Goal: Book appointment/travel/reservation

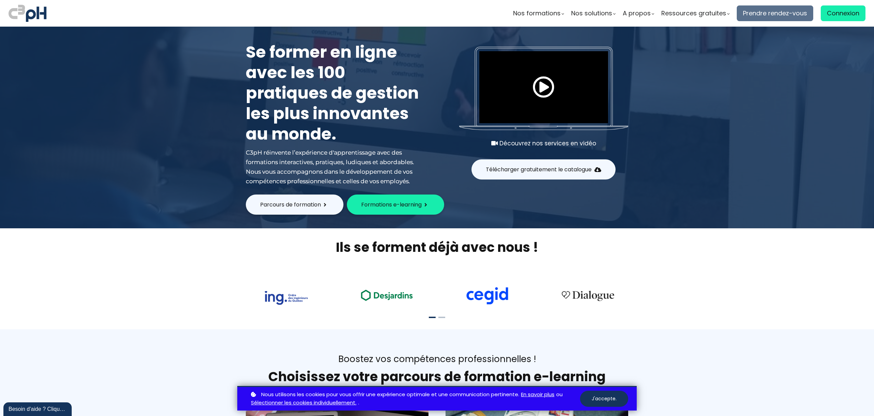
click at [772, 16] on span "Prendre rendez-vous" at bounding box center [775, 13] width 64 height 10
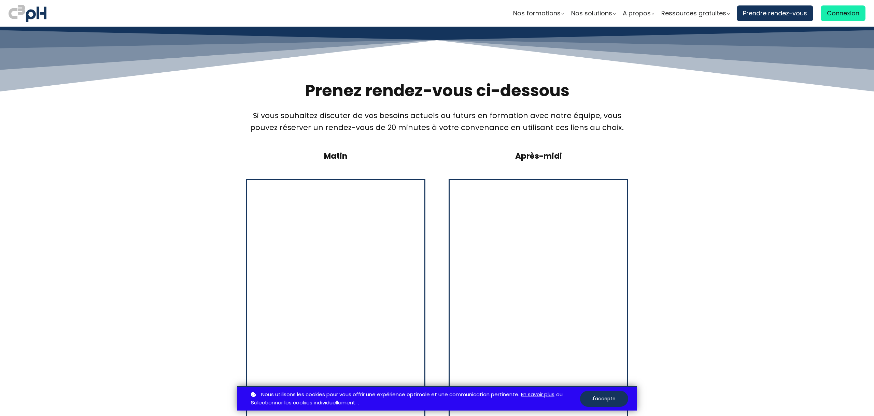
scroll to position [307, 0]
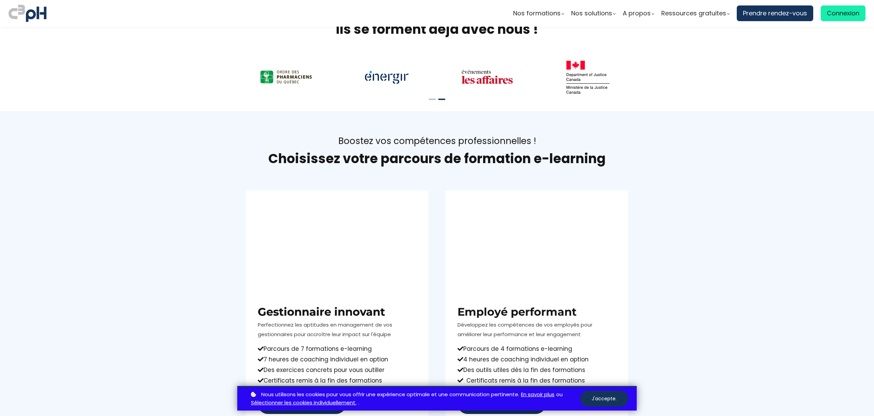
scroll to position [239, 0]
